Goal: Navigation & Orientation: Locate item on page

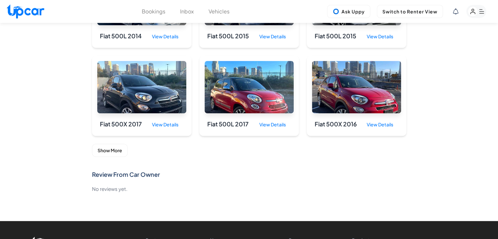
scroll to position [385, 0]
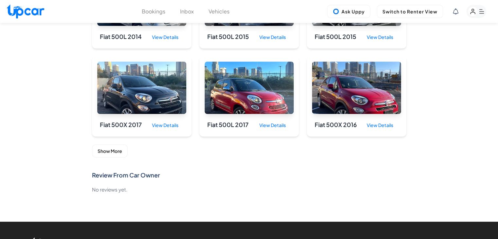
click at [110, 151] on button "Show More" at bounding box center [110, 151] width 36 height 13
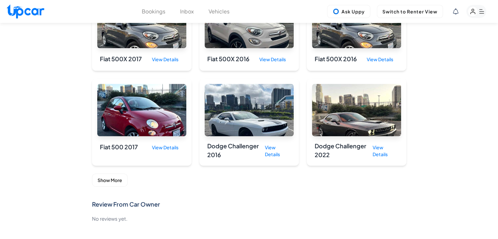
scroll to position [716, 0]
click at [109, 181] on button "Show More" at bounding box center [110, 180] width 36 height 13
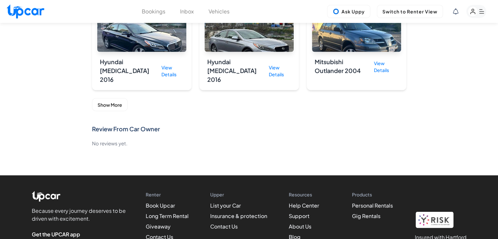
scroll to position [1142, 0]
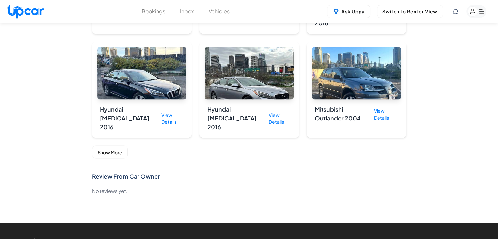
click at [122, 145] on button "Show More" at bounding box center [110, 151] width 36 height 13
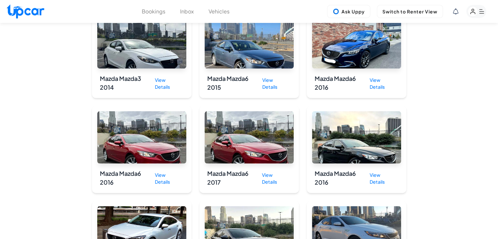
scroll to position [1502, 0]
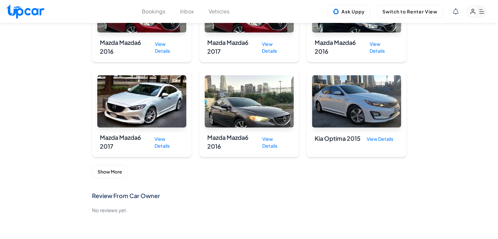
click at [111, 165] on button "Show More" at bounding box center [110, 171] width 36 height 13
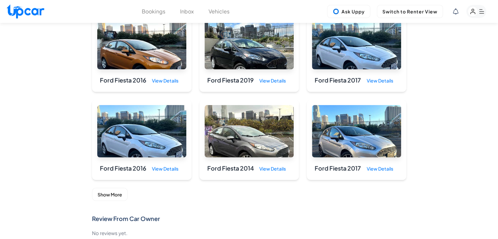
scroll to position [1895, 0]
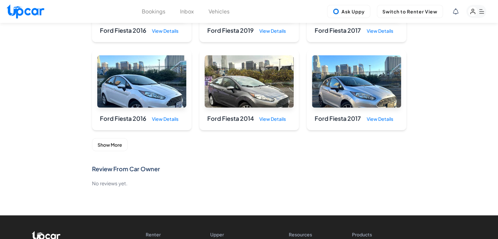
click at [106, 138] on button "Show More" at bounding box center [110, 144] width 36 height 13
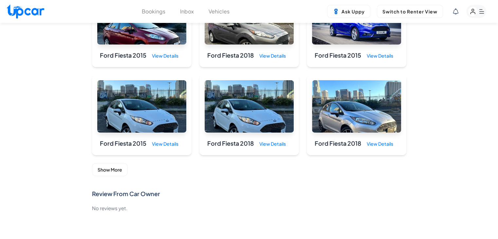
click at [121, 163] on button "Show More" at bounding box center [110, 169] width 36 height 13
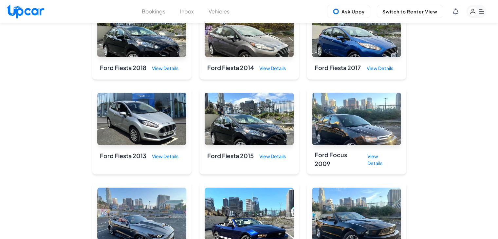
scroll to position [2551, 0]
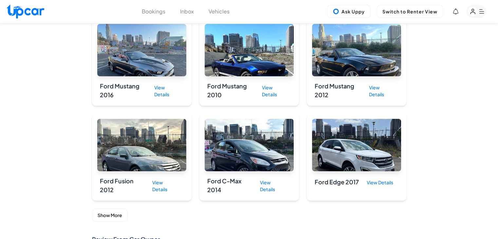
click at [109, 209] on button "Show More" at bounding box center [110, 215] width 36 height 13
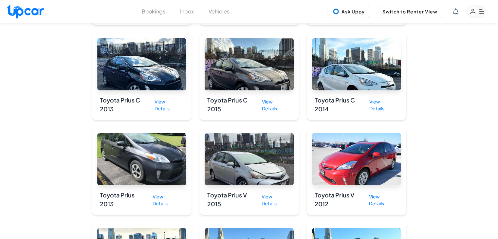
scroll to position [3042, 0]
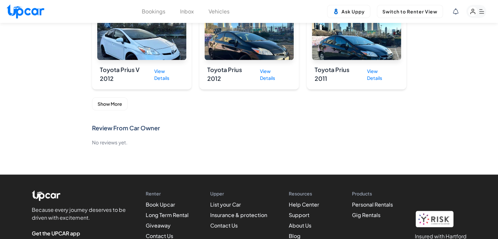
click at [119, 97] on button "Show More" at bounding box center [110, 103] width 36 height 13
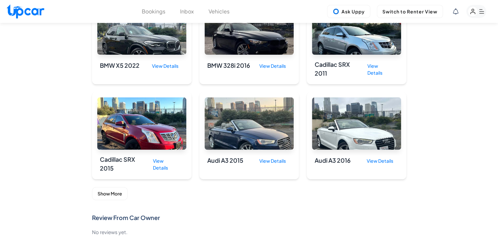
scroll to position [3337, 0]
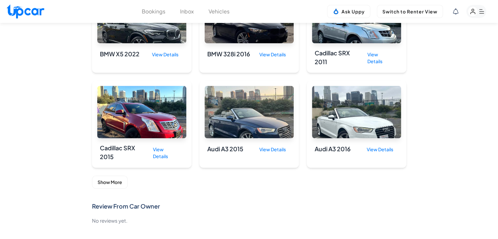
click at [106, 176] on button "Show More" at bounding box center [110, 182] width 36 height 13
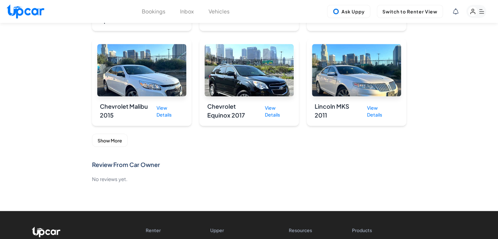
scroll to position [3763, 0]
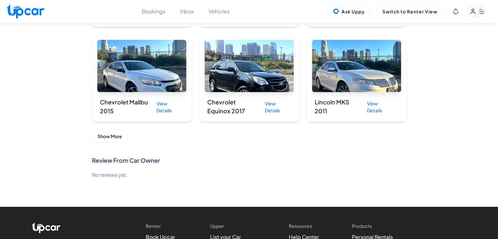
click at [115, 130] on button "Show More" at bounding box center [110, 136] width 36 height 13
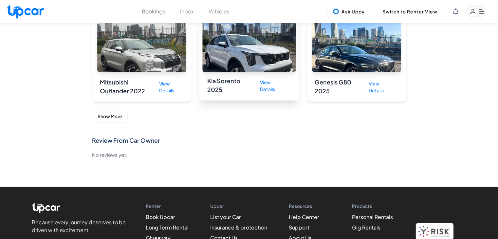
scroll to position [4058, 0]
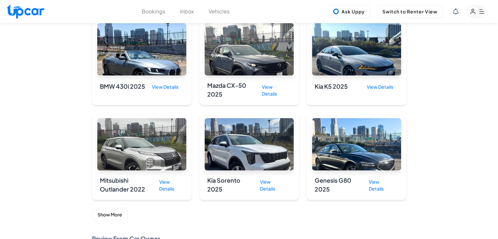
click at [115, 208] on button "Show More" at bounding box center [110, 214] width 36 height 13
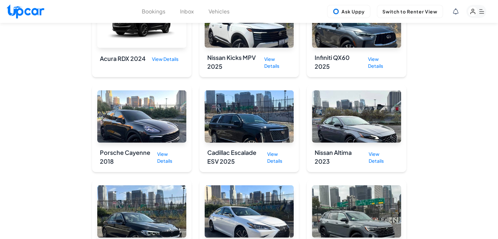
scroll to position [4287, 0]
